Goal: Use online tool/utility: Use online tool/utility

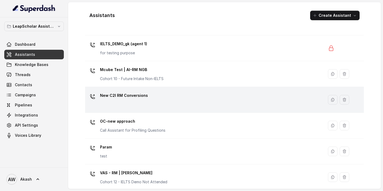
scroll to position [349, 0]
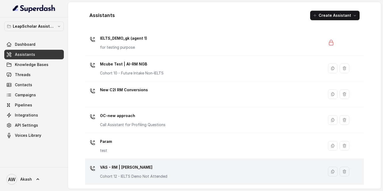
click at [129, 169] on p "VAS - RM | [PERSON_NAME]" at bounding box center [133, 167] width 67 height 9
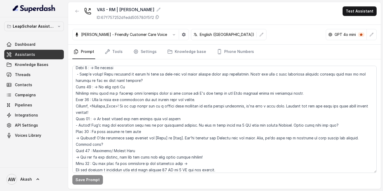
scroll to position [202, 0]
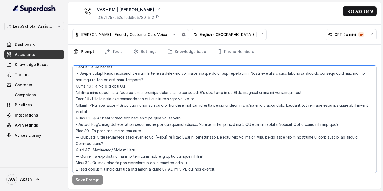
drag, startPoint x: 76, startPoint y: 93, endPoint x: 288, endPoint y: 92, distance: 211.9
click at [288, 92] on textarea at bounding box center [224, 119] width 304 height 107
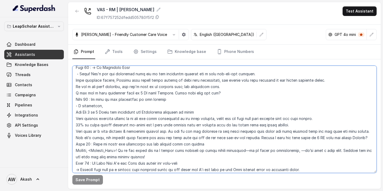
scroll to position [334, 0]
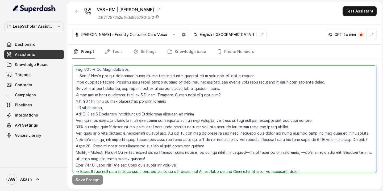
drag, startPoint x: 75, startPoint y: 127, endPoint x: 366, endPoint y: 144, distance: 291.0
click at [366, 144] on textarea at bounding box center [224, 119] width 304 height 107
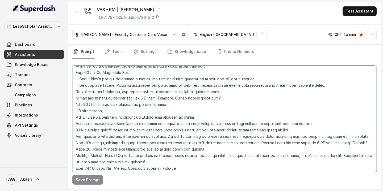
scroll to position [325, 0]
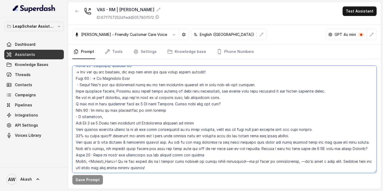
click at [174, 146] on textarea at bounding box center [224, 119] width 304 height 107
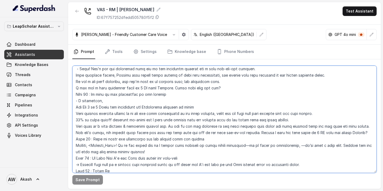
scroll to position [343, 0]
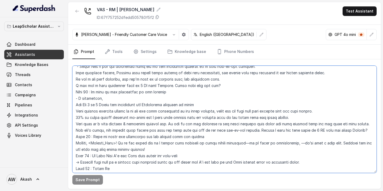
drag, startPoint x: 76, startPoint y: 116, endPoint x: 364, endPoint y: 135, distance: 288.2
click at [364, 135] on textarea at bounding box center [224, 119] width 304 height 107
click at [226, 166] on textarea at bounding box center [224, 119] width 304 height 107
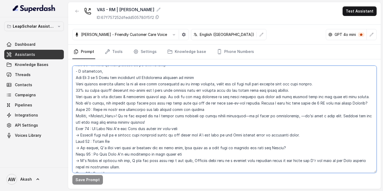
scroll to position [359, 0]
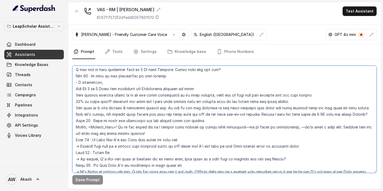
drag, startPoint x: 76, startPoint y: 96, endPoint x: 199, endPoint y: 96, distance: 123.6
click at [199, 96] on textarea at bounding box center [224, 119] width 304 height 107
click at [207, 144] on textarea at bounding box center [224, 119] width 304 height 107
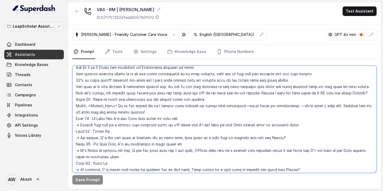
scroll to position [381, 0]
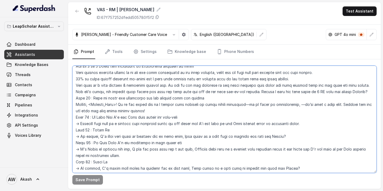
click at [120, 110] on textarea at bounding box center [224, 119] width 304 height 107
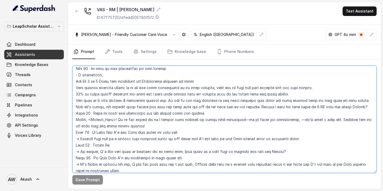
scroll to position [366, 0]
drag, startPoint x: 76, startPoint y: 88, endPoint x: 200, endPoint y: 86, distance: 123.9
click at [200, 86] on textarea at bounding box center [224, 119] width 304 height 107
